Goal: Check status: Check status

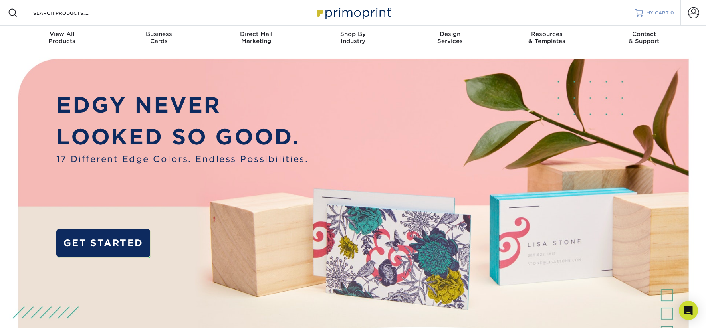
click at [654, 13] on span "MY CART" at bounding box center [657, 13] width 23 height 7
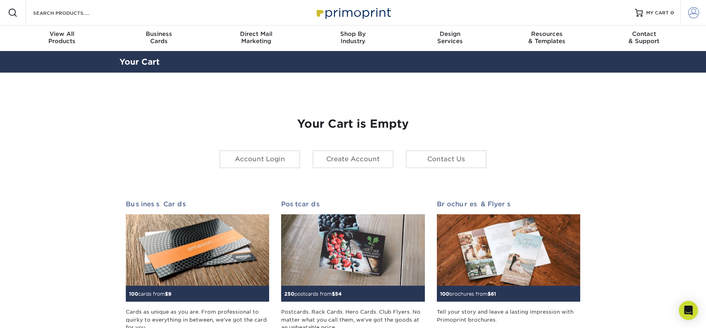
click at [694, 12] on span at bounding box center [693, 12] width 11 height 11
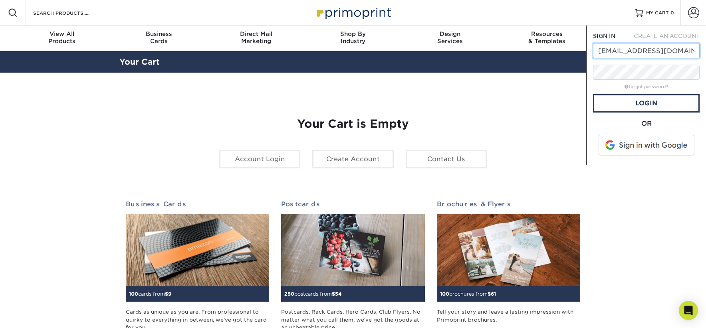
type input "[EMAIL_ADDRESS][DOMAIN_NAME]"
click at [649, 147] on span at bounding box center [647, 145] width 102 height 21
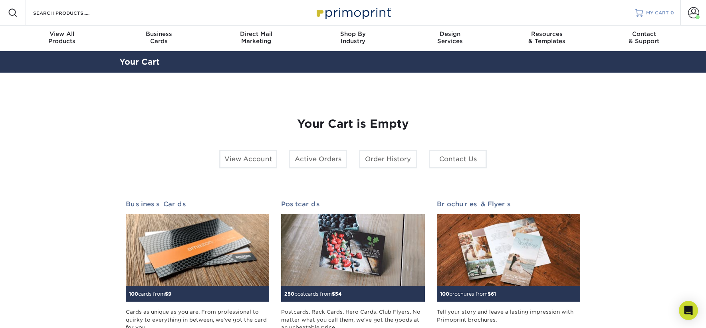
click at [660, 12] on span "MY CART" at bounding box center [657, 13] width 23 height 7
click at [696, 14] on span at bounding box center [693, 12] width 11 height 11
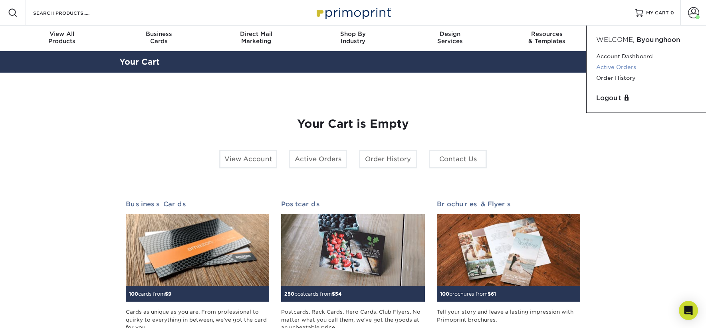
click at [635, 68] on link "Active Orders" at bounding box center [646, 67] width 100 height 11
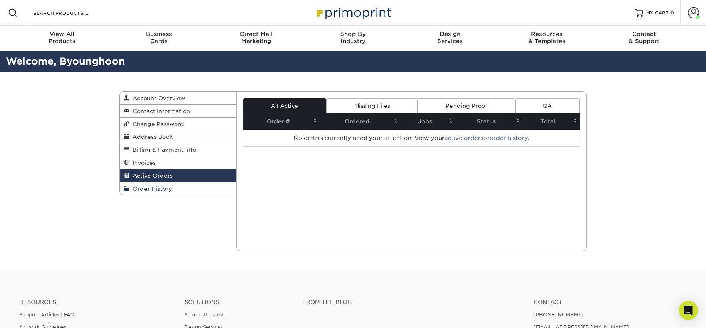
click at [162, 191] on span "Order History" at bounding box center [150, 189] width 43 height 6
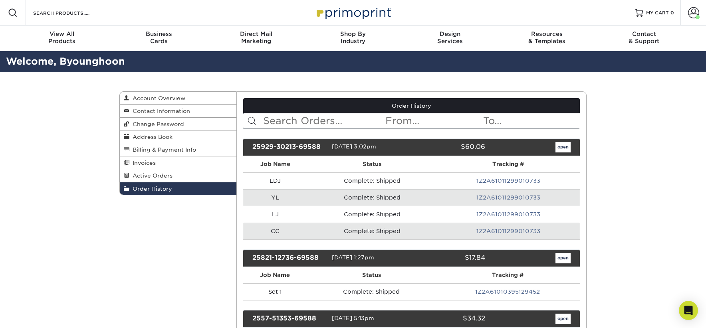
click at [304, 148] on div "25929-30213-69588" at bounding box center [289, 147] width 85 height 10
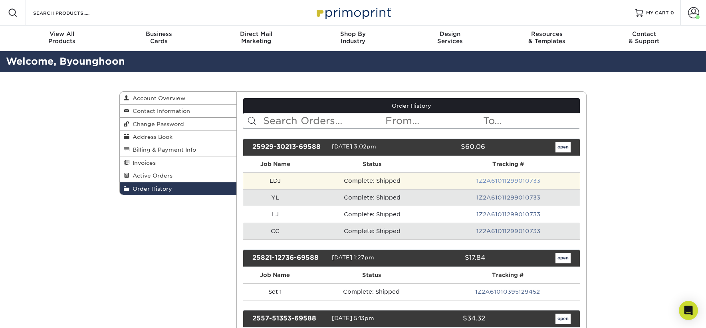
click at [500, 183] on link "1Z2A61011299010733" at bounding box center [509, 181] width 64 height 6
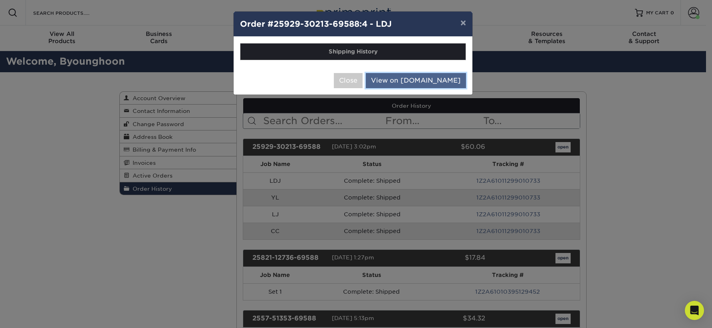
click at [455, 82] on link "View on UPS.com" at bounding box center [416, 80] width 100 height 15
click at [363, 87] on button "Close" at bounding box center [348, 80] width 29 height 15
